Goal: Information Seeking & Learning: Learn about a topic

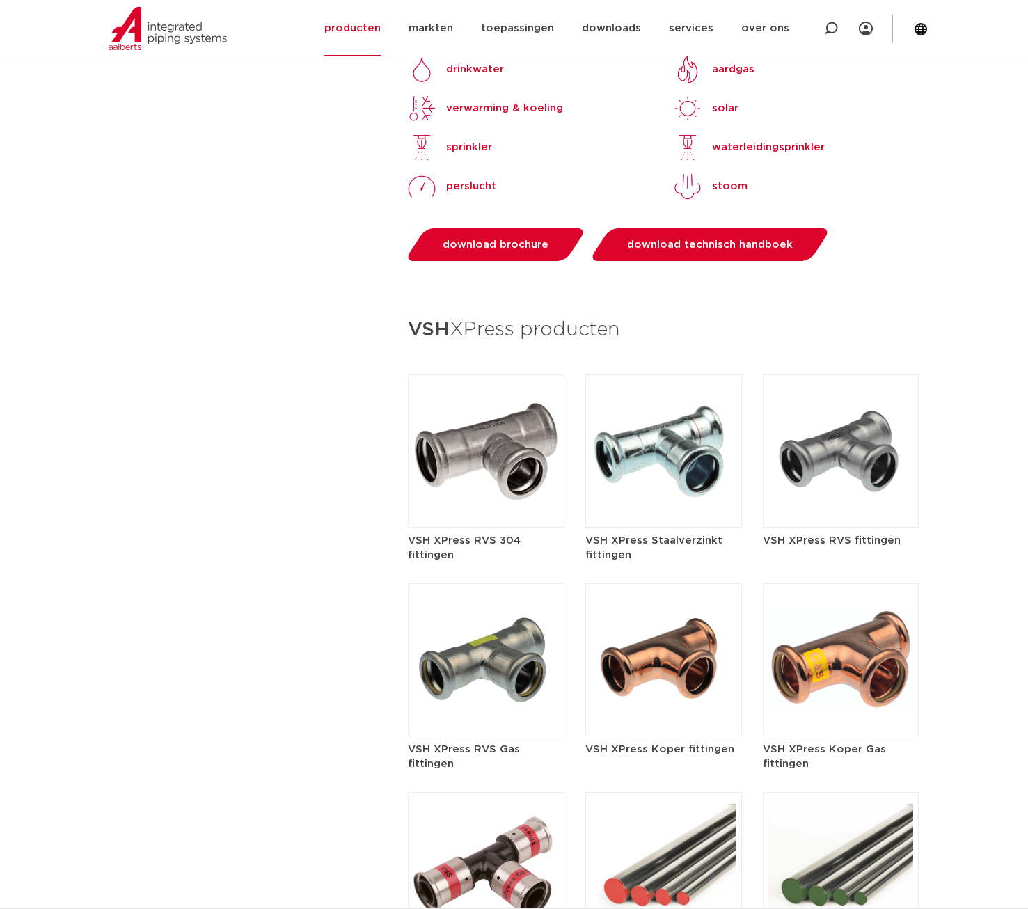
scroll to position [1462, 0]
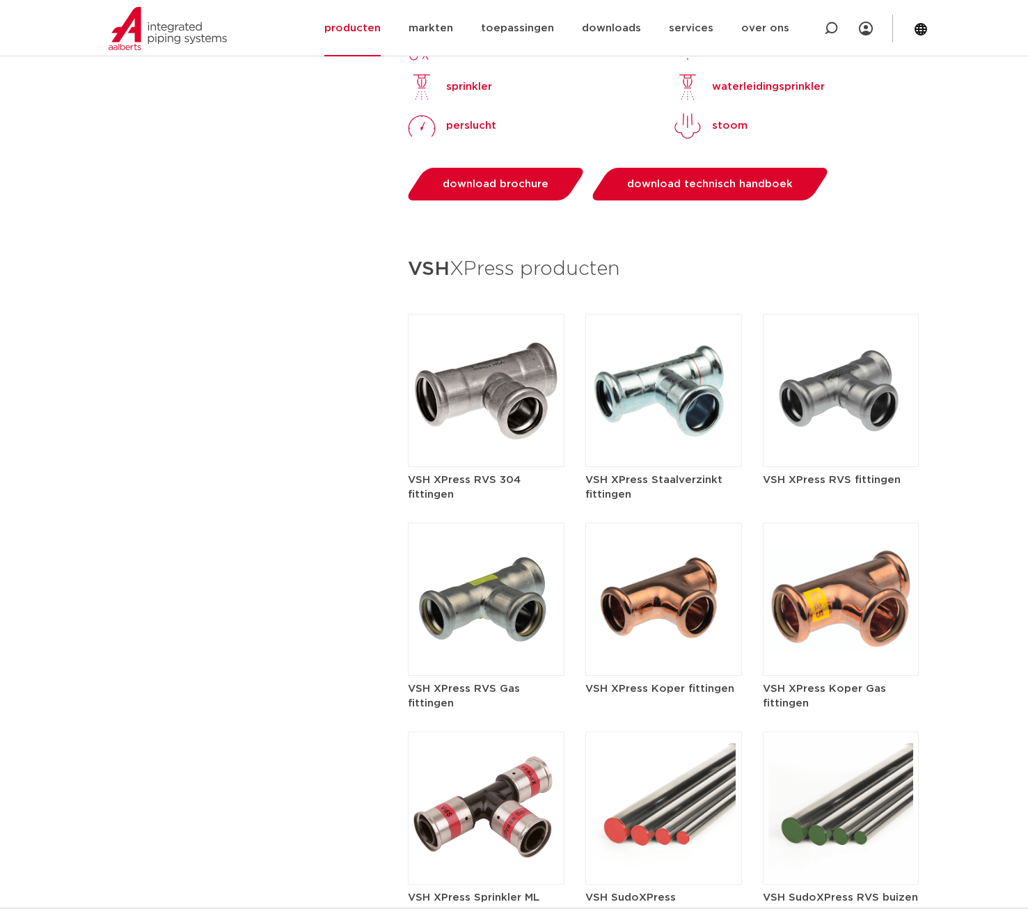
click at [676, 473] on h5 "VSH XPress Staalverzinkt fittingen" at bounding box center [664, 487] width 157 height 29
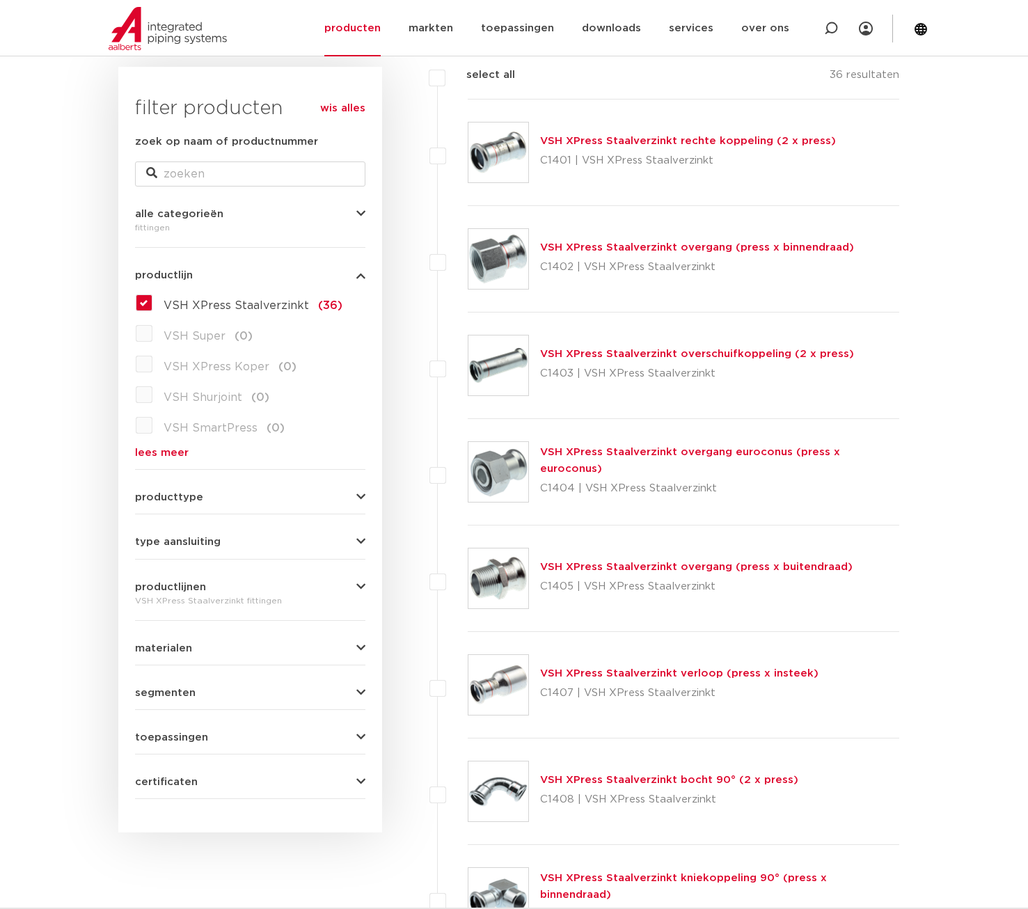
scroll to position [70, 0]
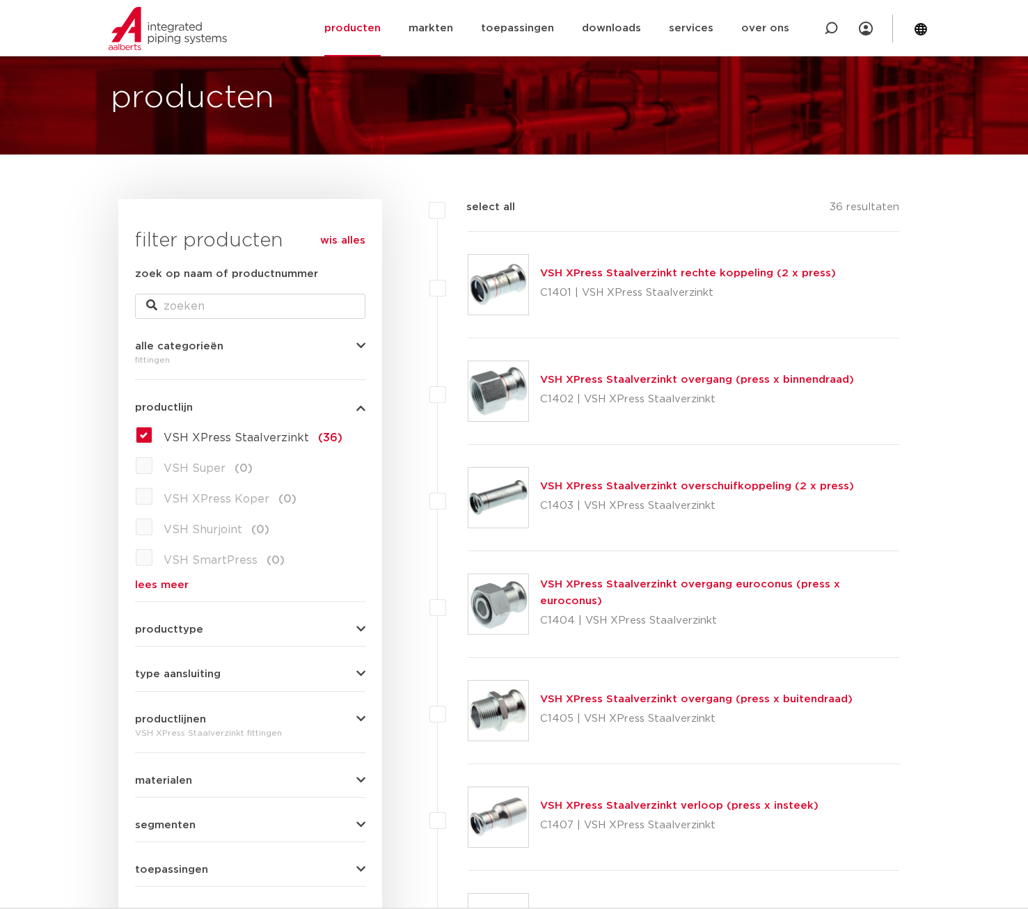
click at [152, 433] on label "VSH XPress Staalverzinkt (36)" at bounding box center [247, 435] width 190 height 22
click at [0, 0] on input "VSH XPress Staalverzinkt (36)" at bounding box center [0, 0] width 0 height 0
click at [347, 244] on link "wis alles" at bounding box center [342, 241] width 45 height 17
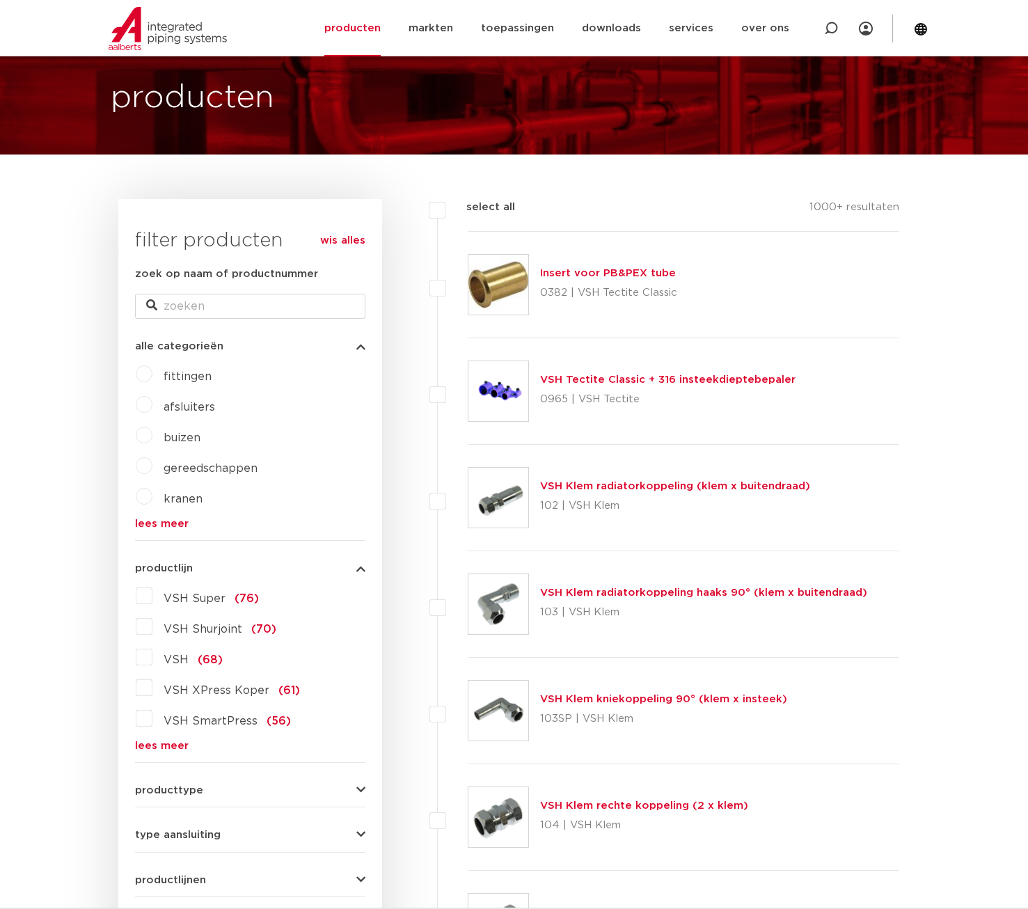
click at [152, 626] on label "VSH Shurjoint (70)" at bounding box center [214, 627] width 124 height 22
click at [0, 0] on input "VSH Shurjoint (70)" at bounding box center [0, 0] width 0 height 0
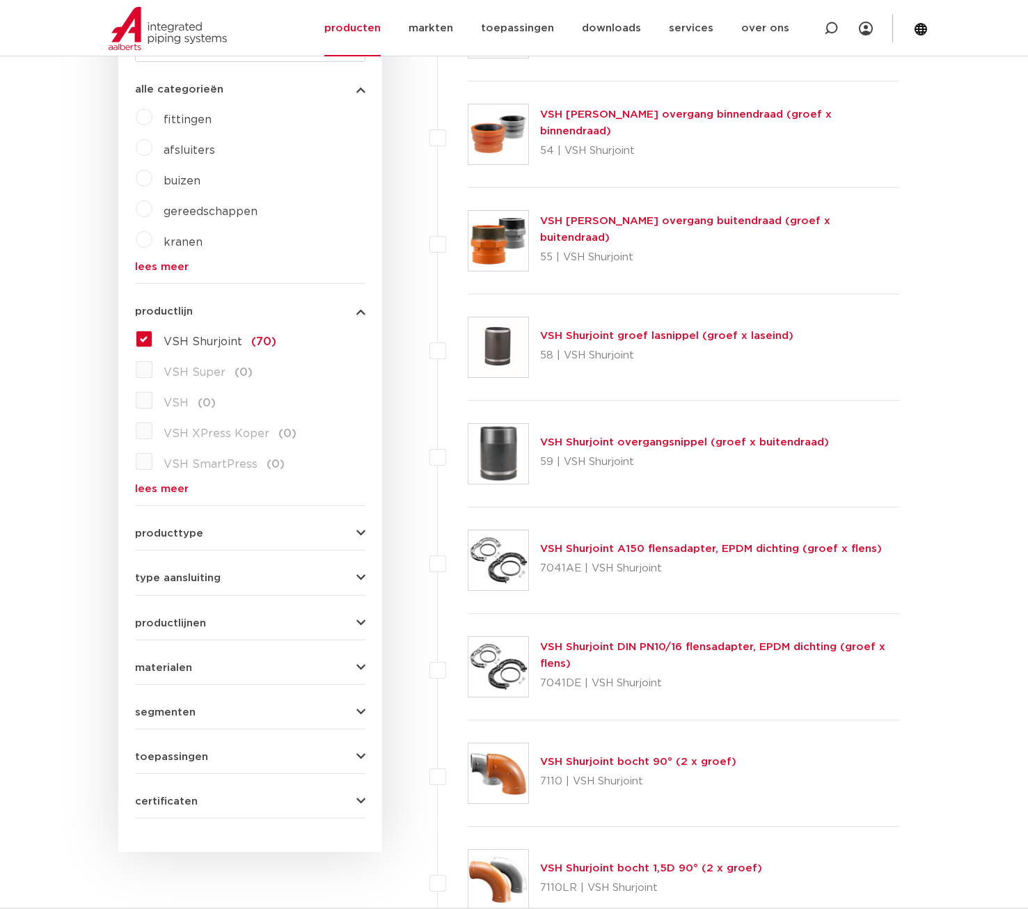
scroll to position [279, 0]
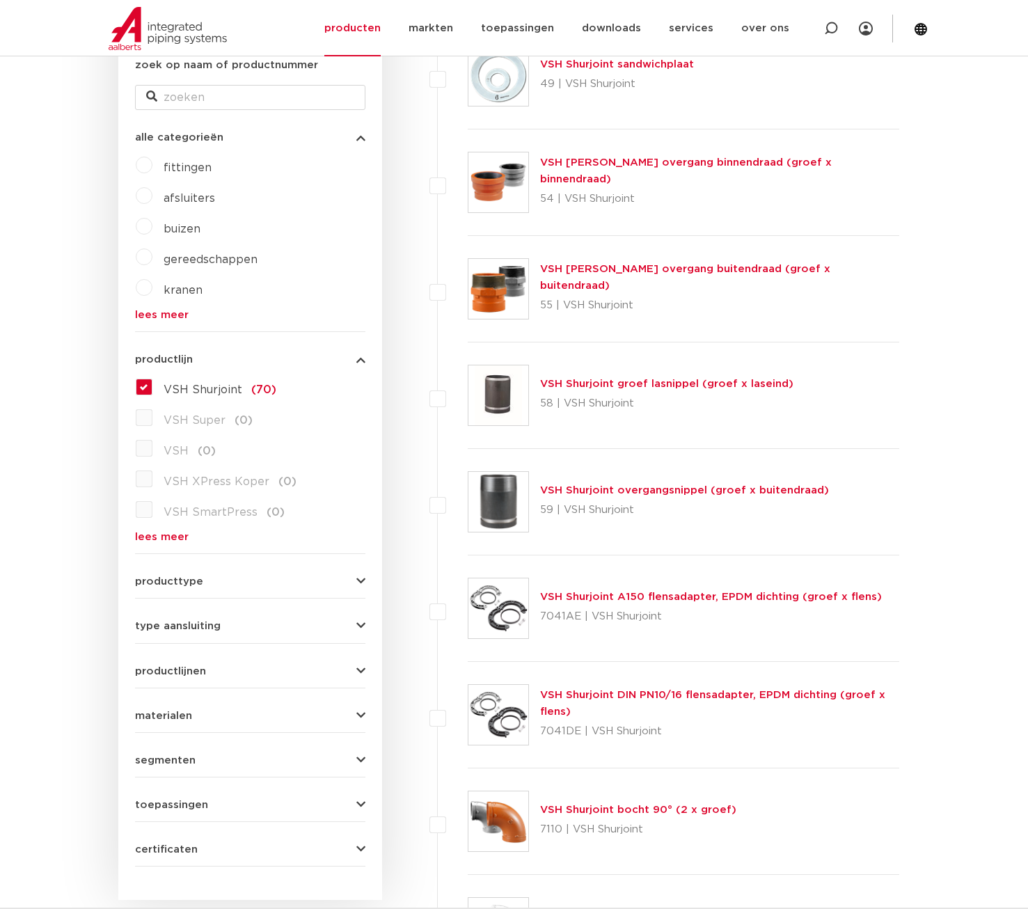
click at [152, 391] on label "VSH Shurjoint (70)" at bounding box center [214, 387] width 124 height 22
click at [0, 0] on input "VSH Shurjoint (70)" at bounding box center [0, 0] width 0 height 0
